Goal: Find contact information: Obtain details needed to contact an individual or organization

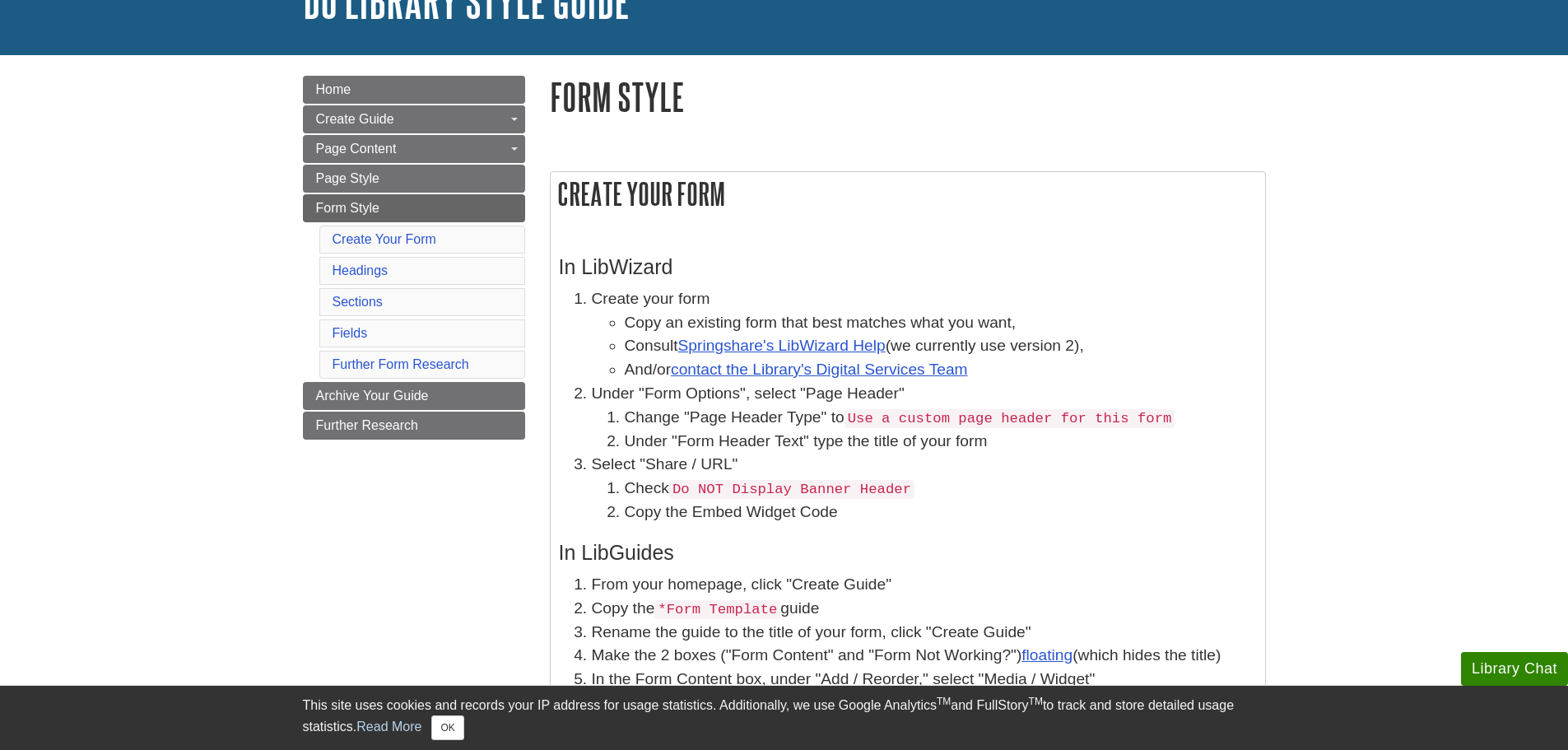
scroll to position [131, 0]
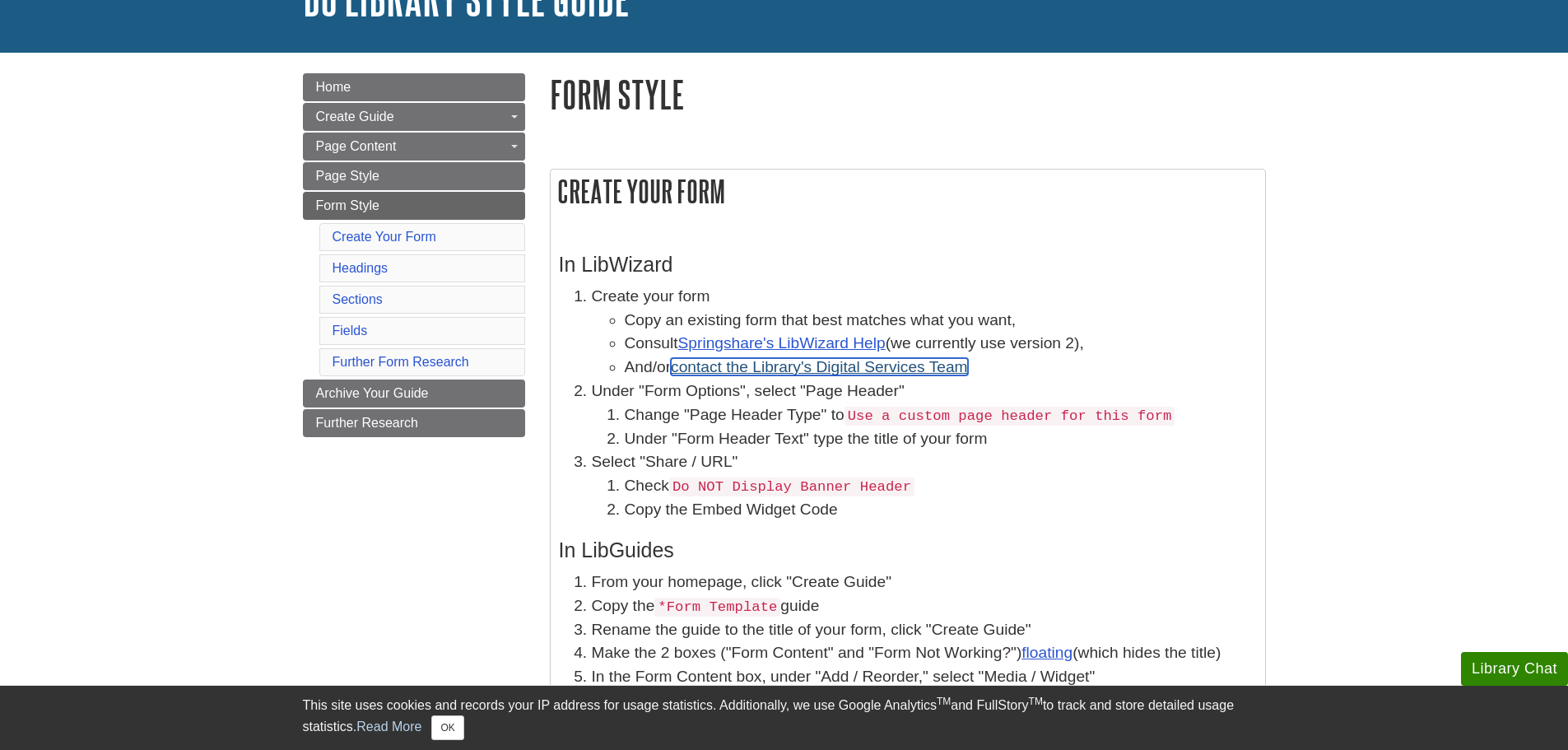
click at [823, 369] on link "contact the Library's Digital Services Team" at bounding box center [819, 366] width 297 height 17
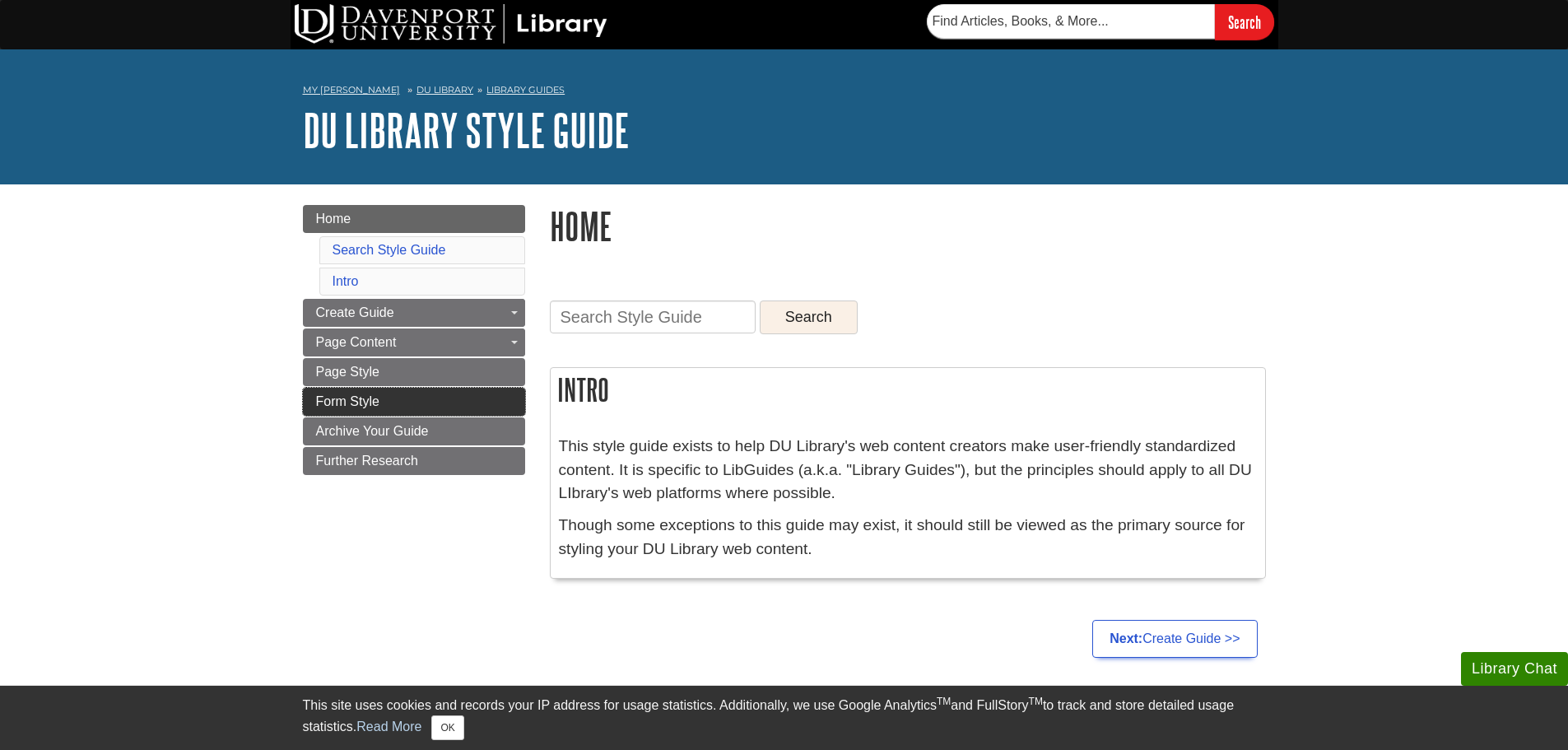
click at [413, 401] on link "Form Style" at bounding box center [414, 402] width 222 height 28
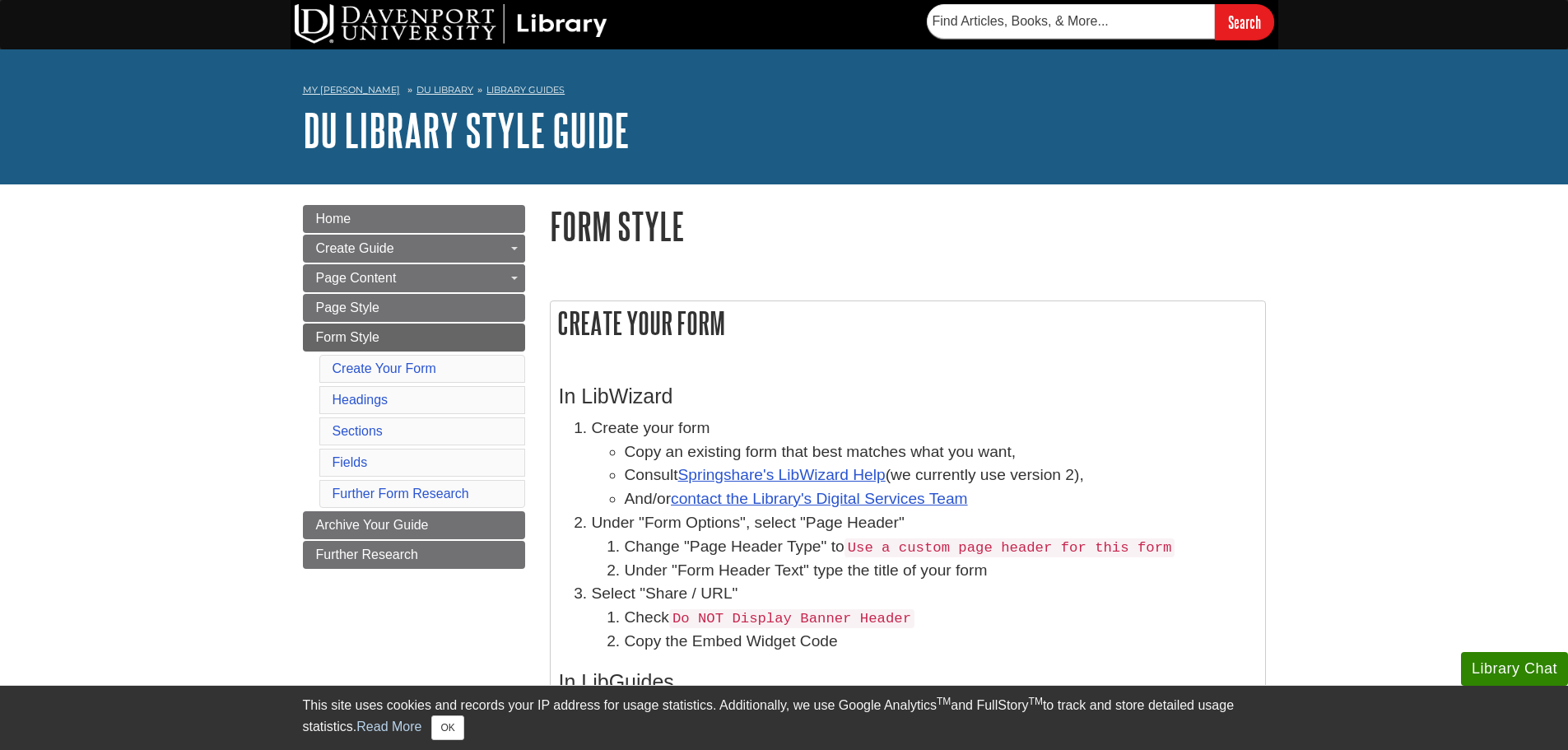
click at [1013, 494] on li "And/or contact the Library's Digital Services Team" at bounding box center [941, 499] width 632 height 24
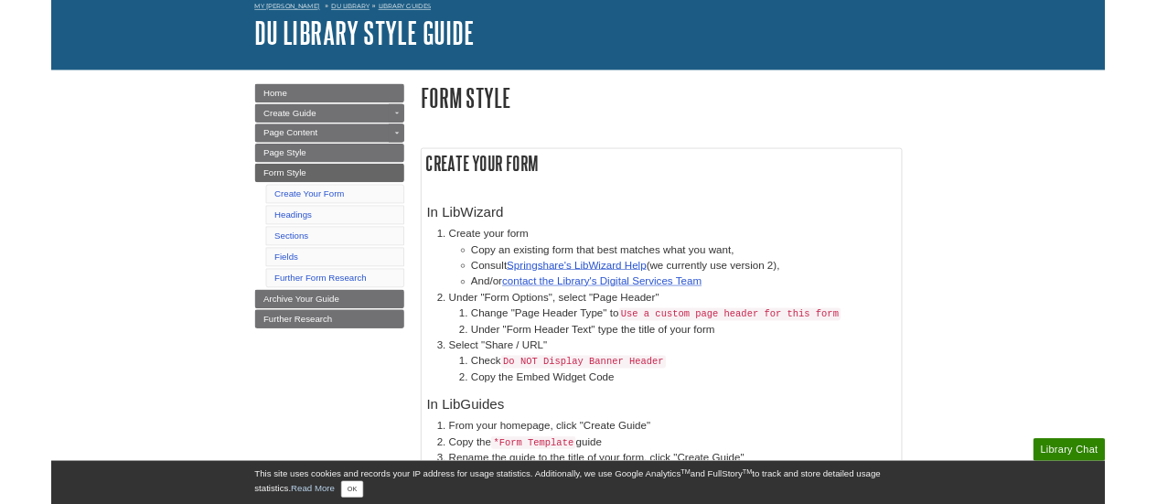
scroll to position [146, 0]
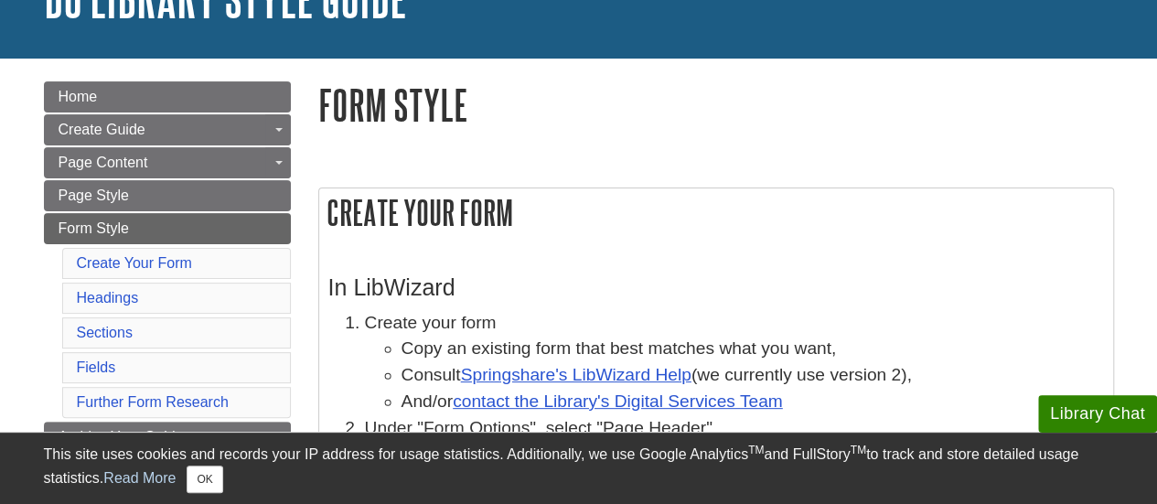
click at [777, 235] on h2 "Create Your Form" at bounding box center [716, 212] width 794 height 48
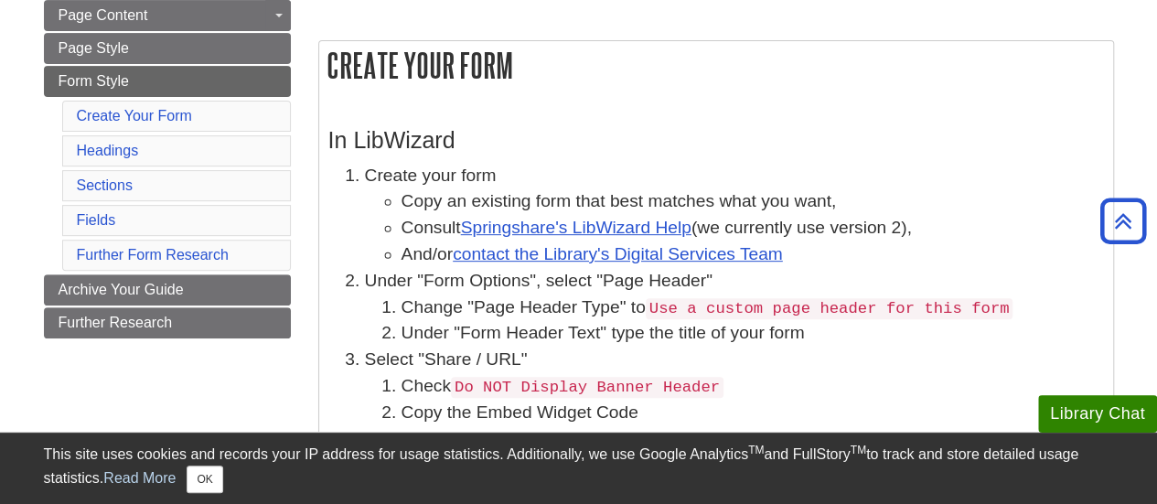
scroll to position [293, 0]
click at [158, 112] on link "Create Your Form" at bounding box center [134, 117] width 115 height 16
